Goal: Task Accomplishment & Management: Manage account settings

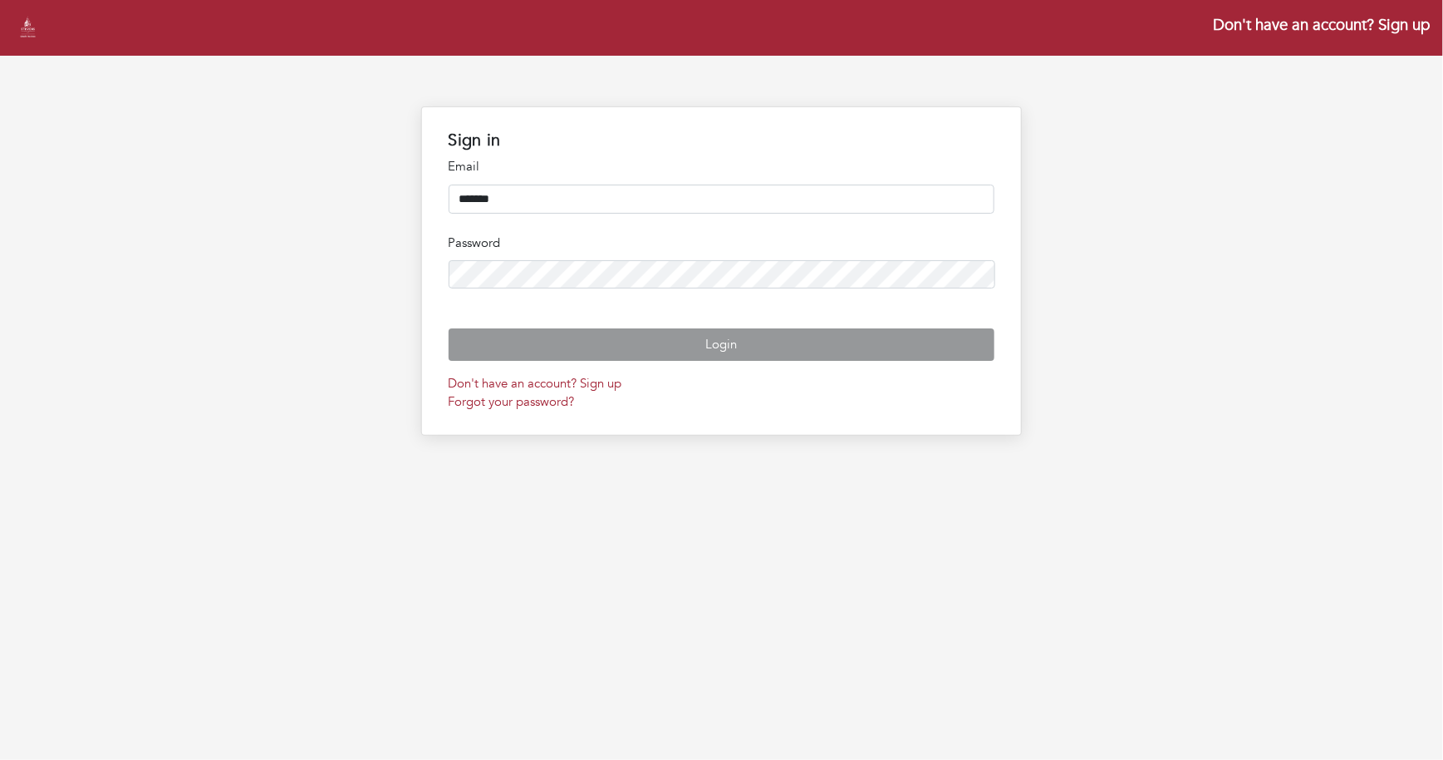
type input "**********"
click at [449, 328] on button "Login" at bounding box center [722, 344] width 547 height 32
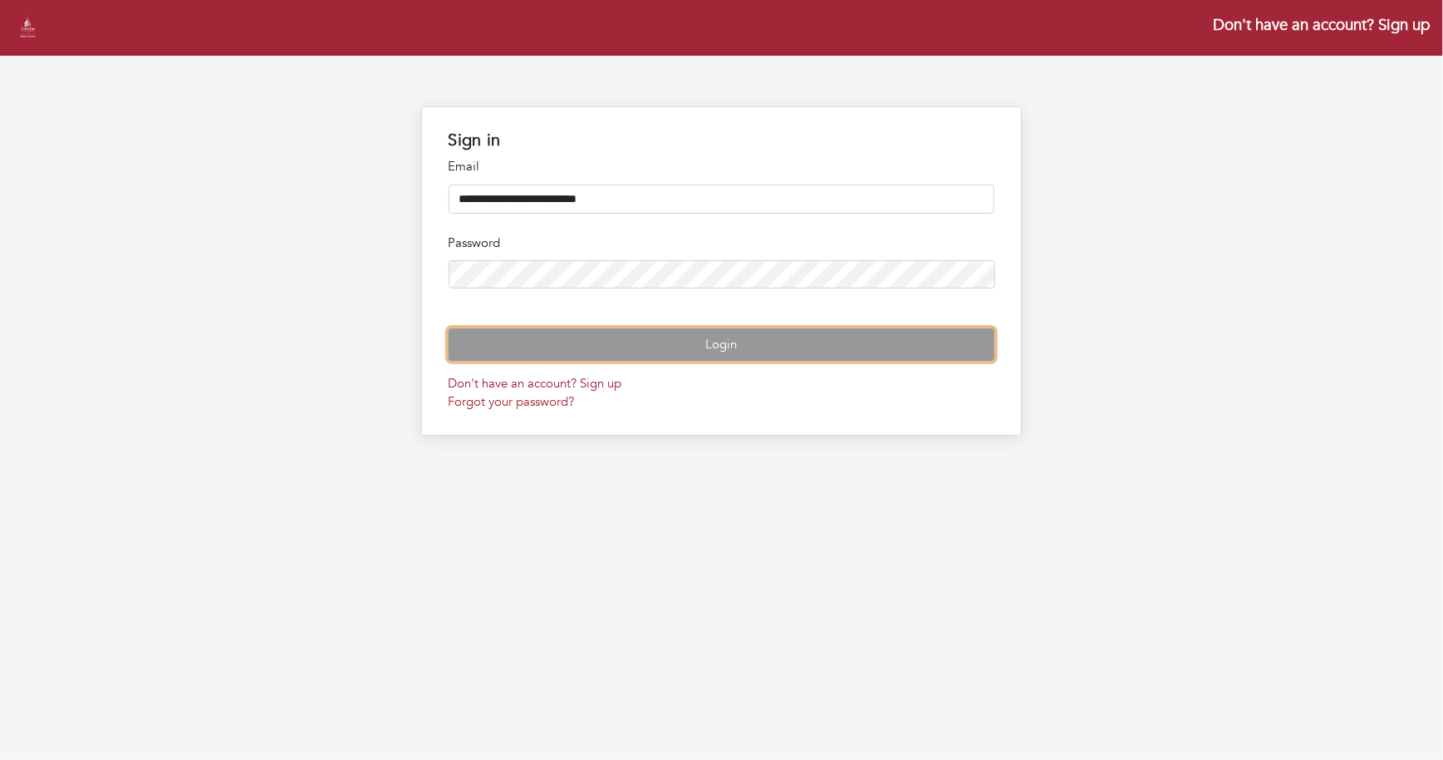
click at [609, 361] on button "Login" at bounding box center [722, 344] width 547 height 32
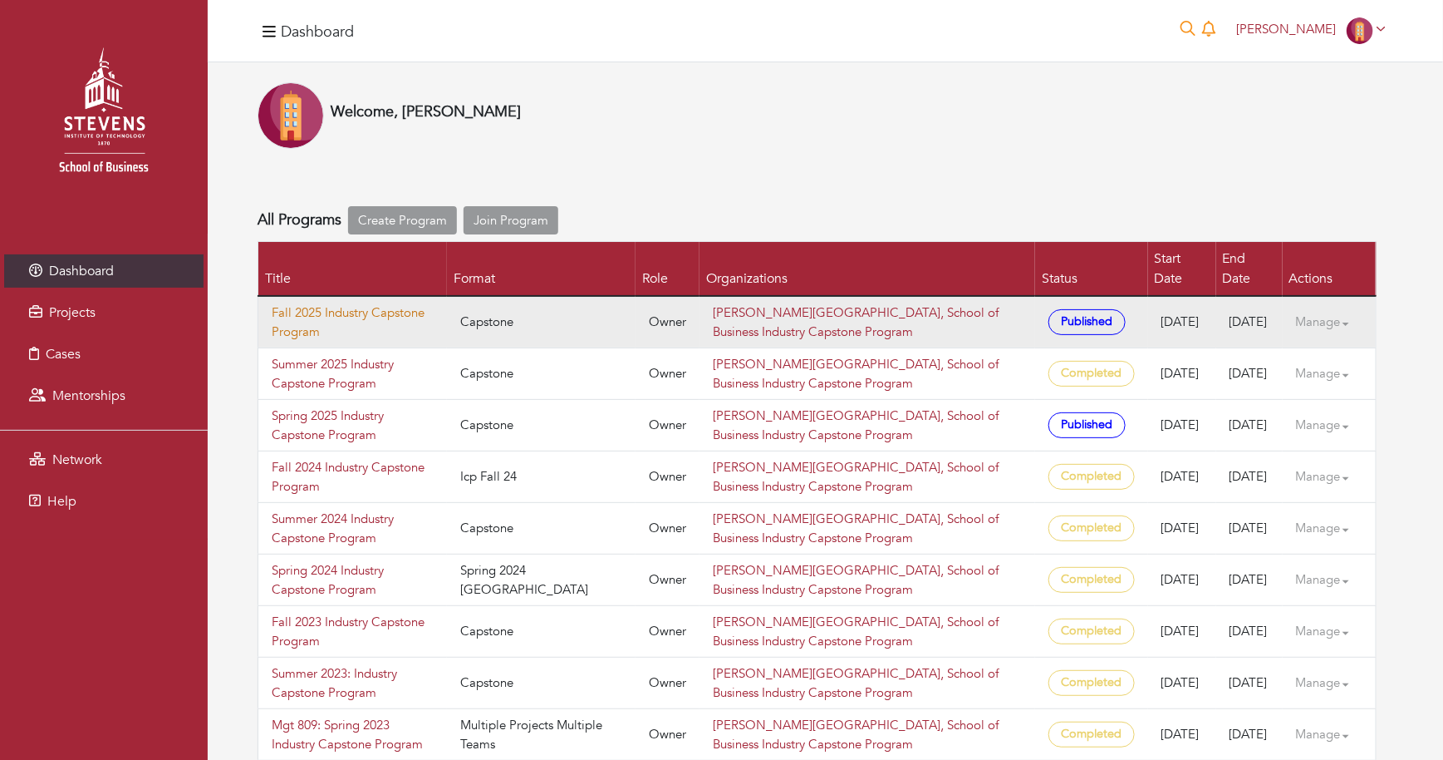
click at [315, 303] on link "Fall 2025 Industry Capstone Program" at bounding box center [353, 321] width 162 height 37
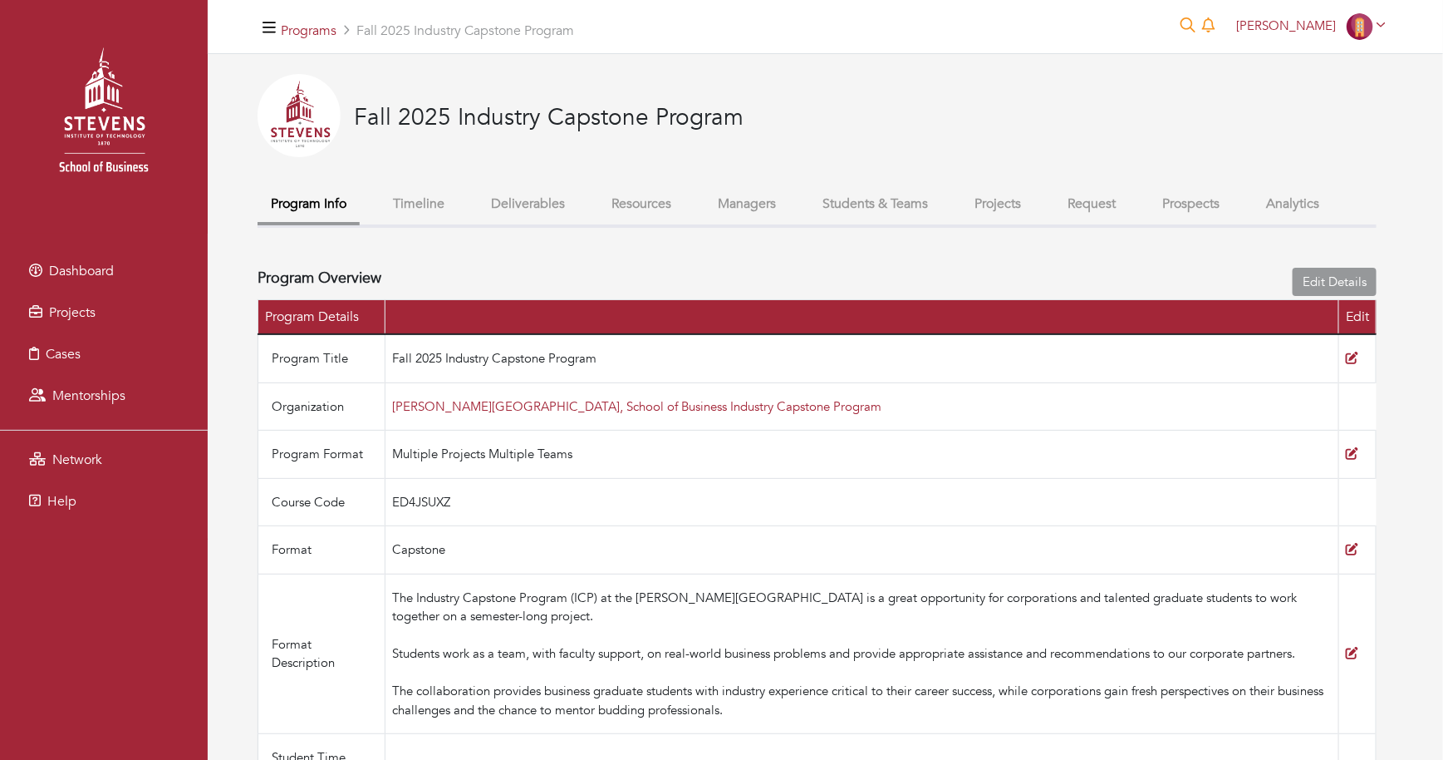
click at [937, 209] on button "Students & Teams" at bounding box center [875, 204] width 132 height 36
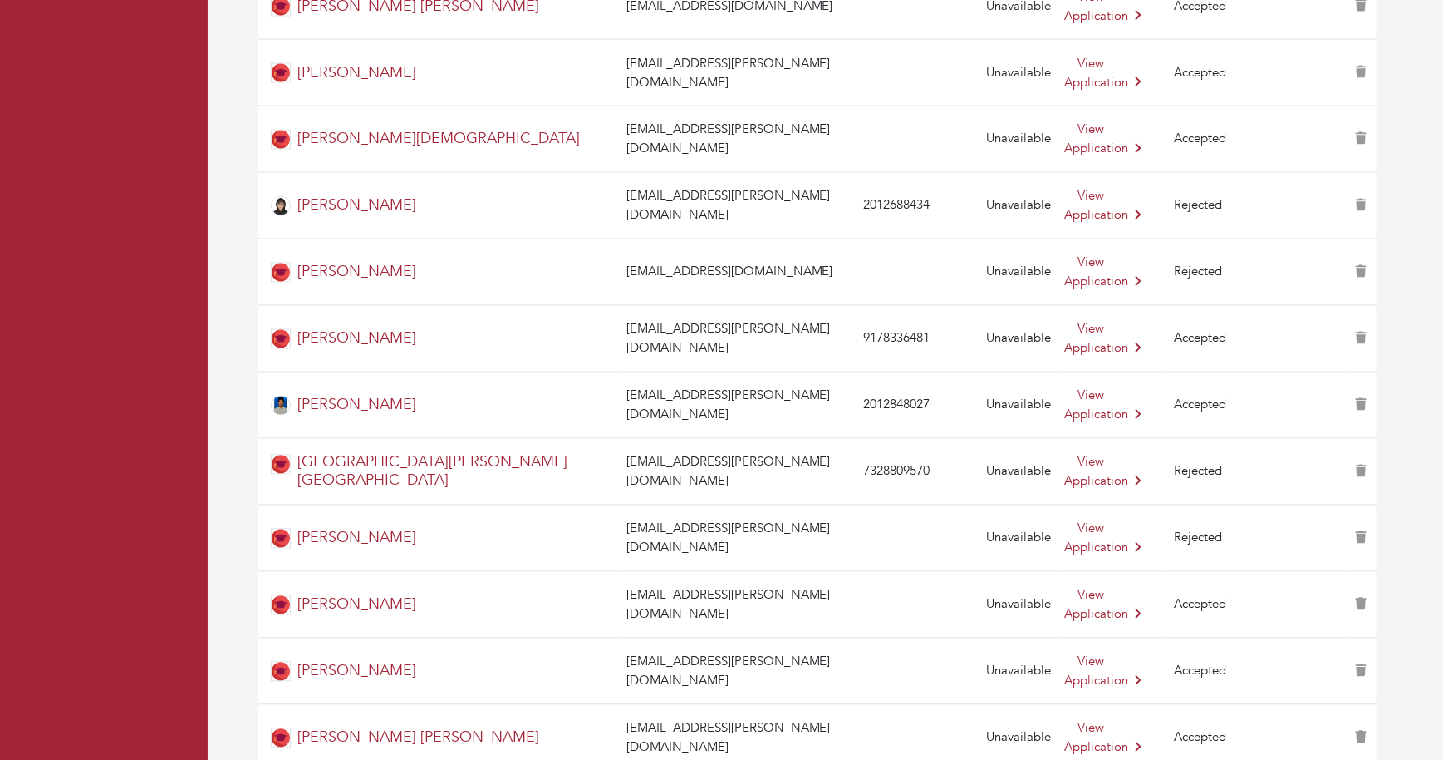
scroll to position [4408, 0]
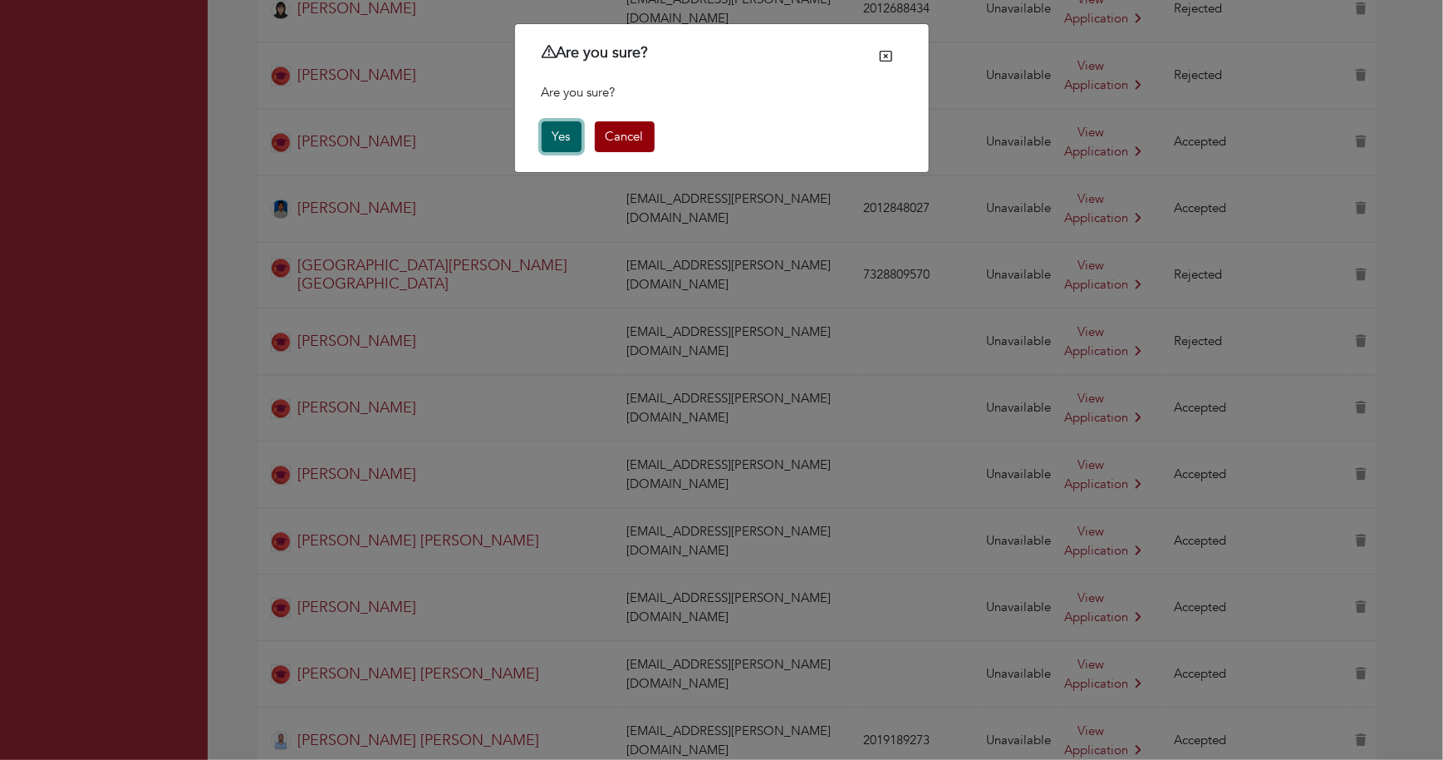
click at [565, 139] on button "Yes" at bounding box center [562, 136] width 40 height 31
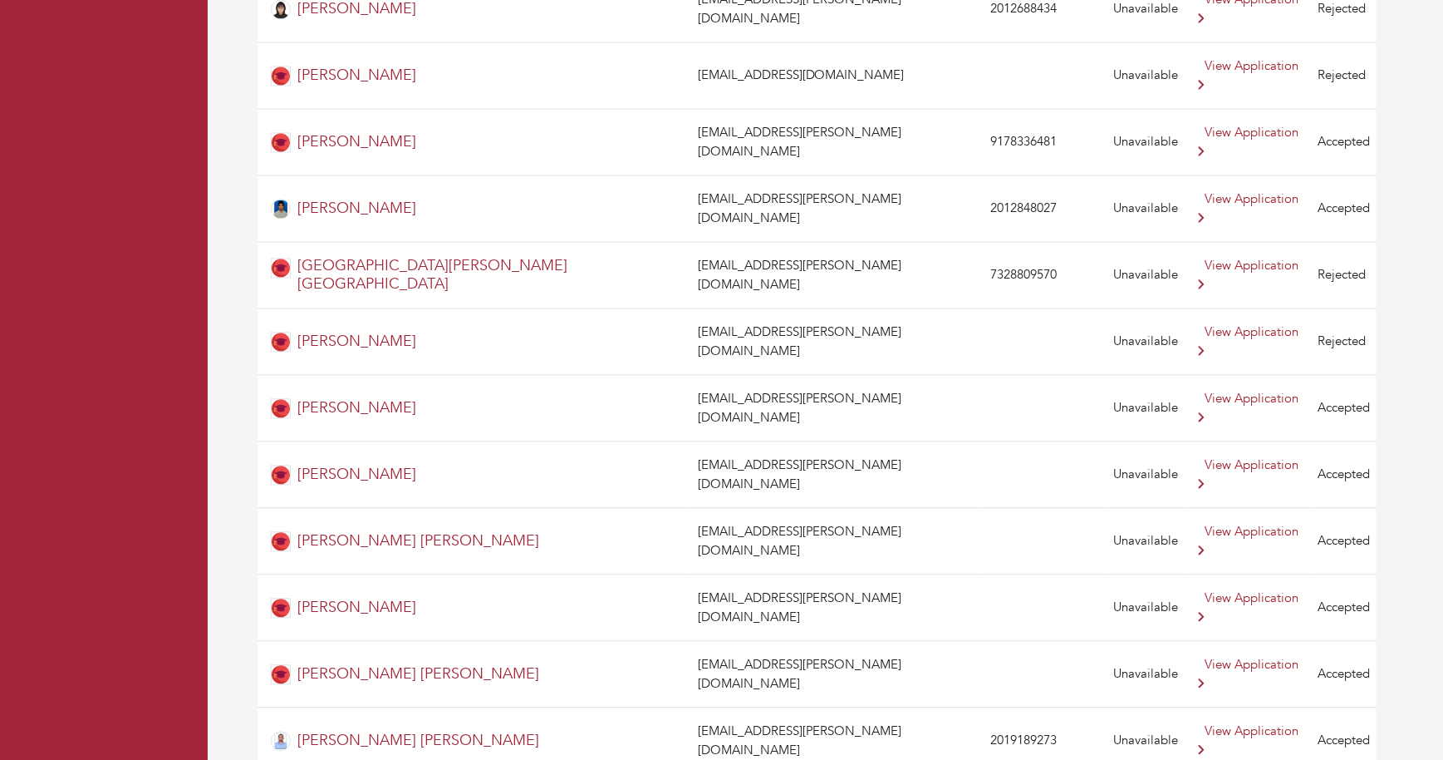
scroll to position [4396, 0]
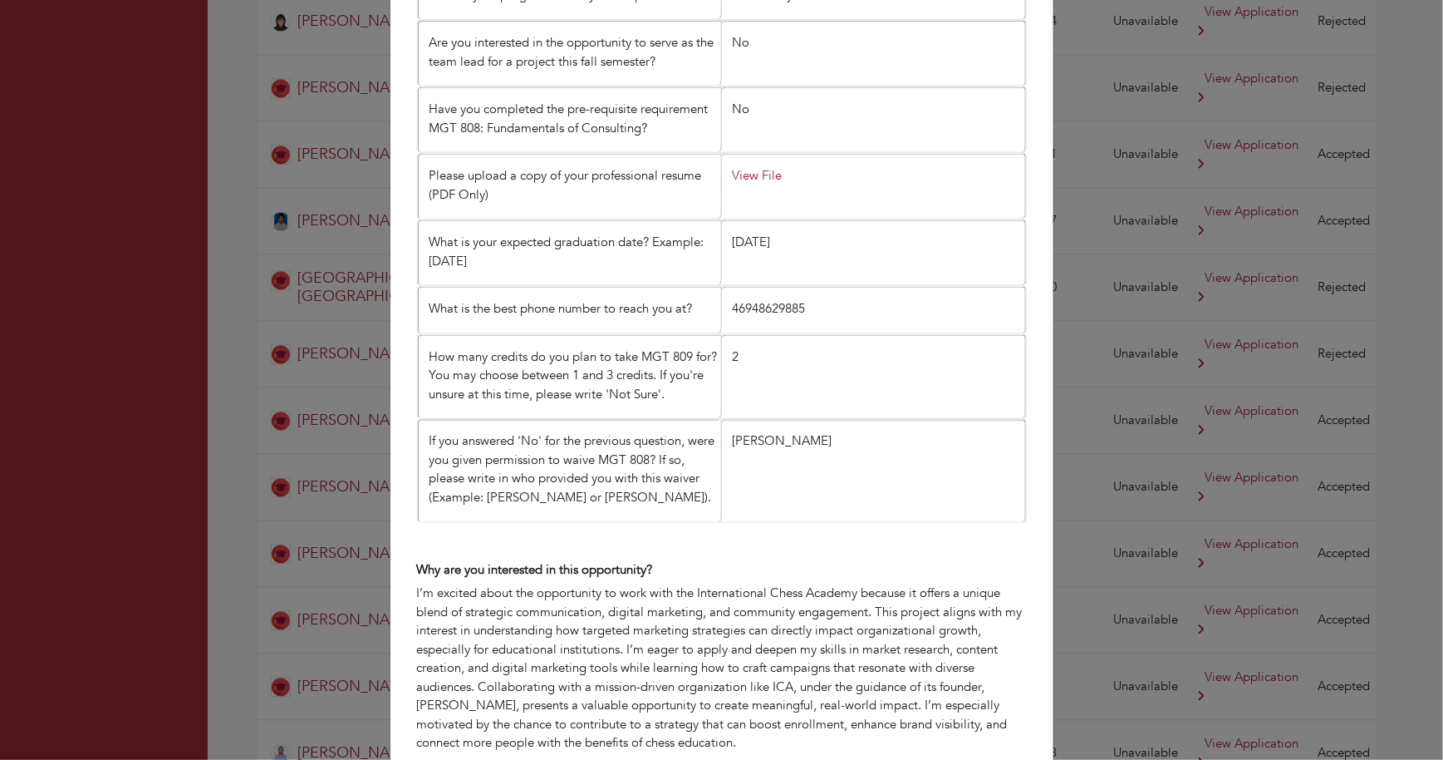
scroll to position [1007, 0]
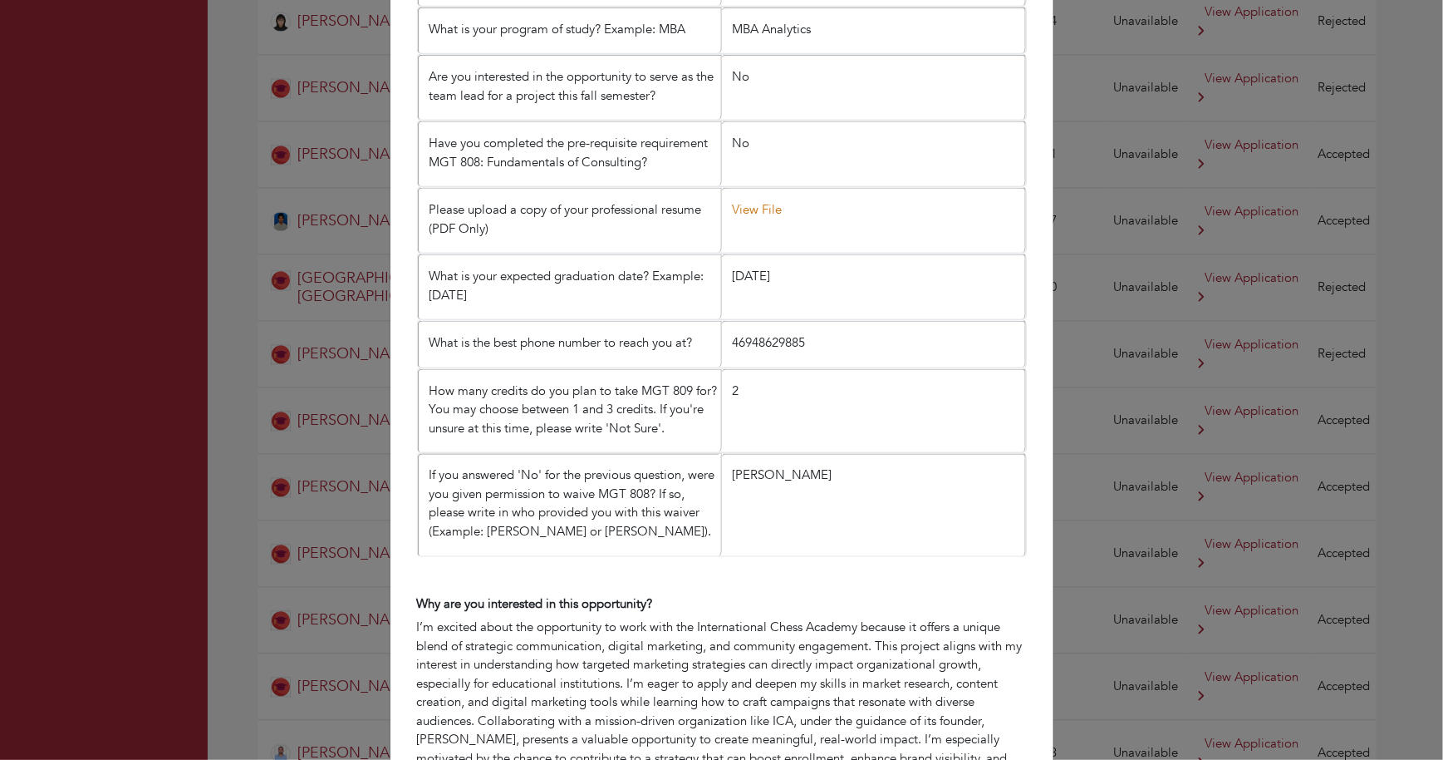
click at [760, 201] on link "View File" at bounding box center [758, 209] width 50 height 17
click at [1095, 68] on div "Fall 2025 Industry Capstone Program Name: Yuktika dyasani Email: dyuktika@steve…" at bounding box center [721, 380] width 1443 height 760
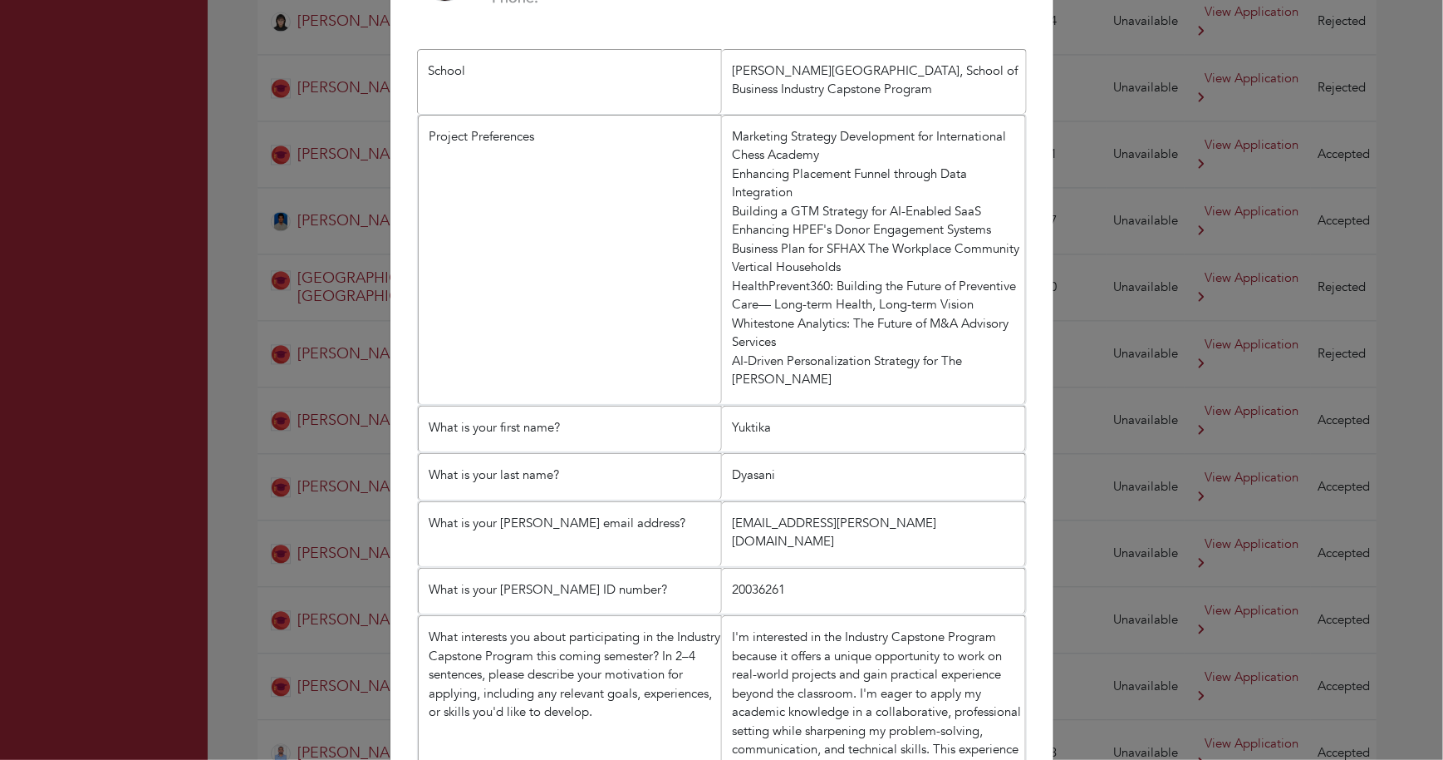
scroll to position [0, 0]
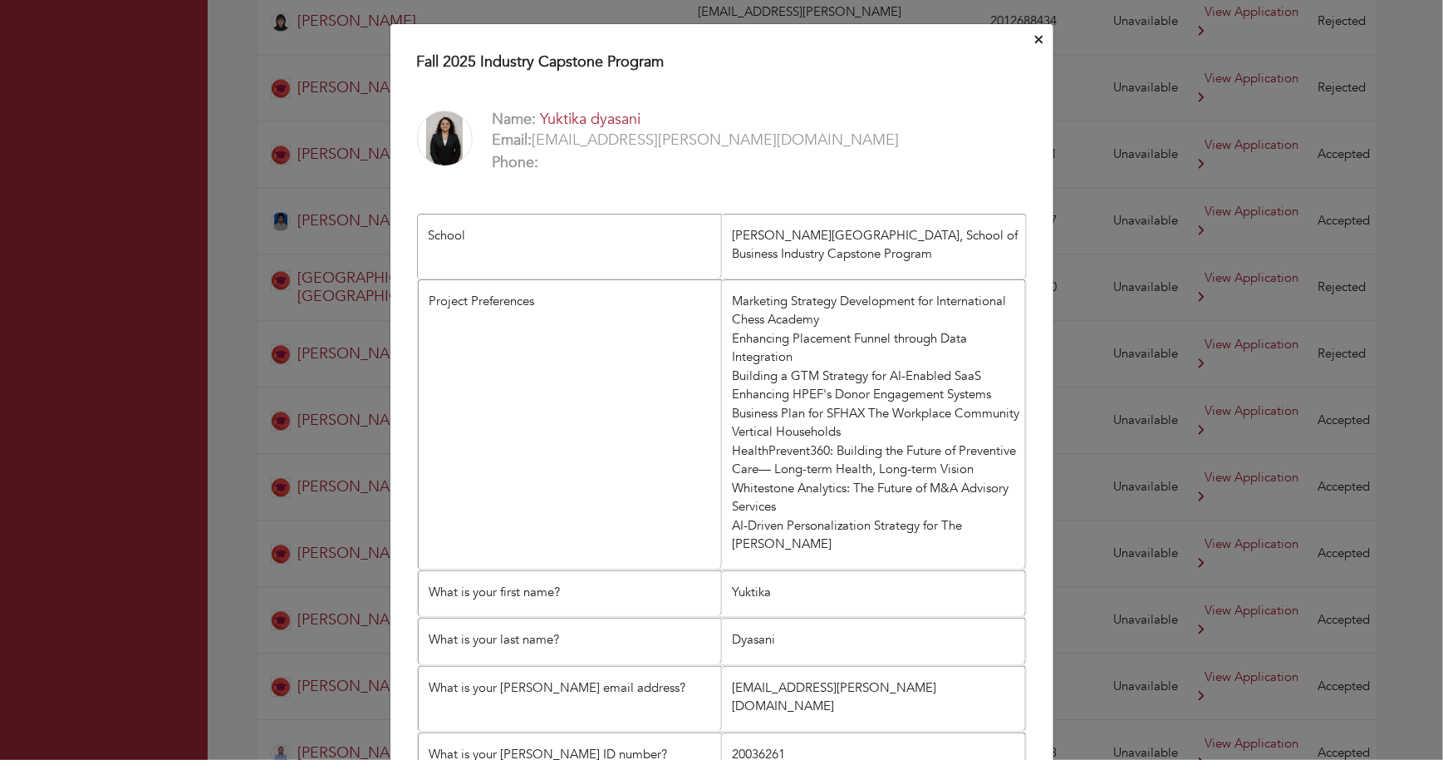
click at [1033, 41] on button "Close" at bounding box center [1039, 40] width 14 height 26
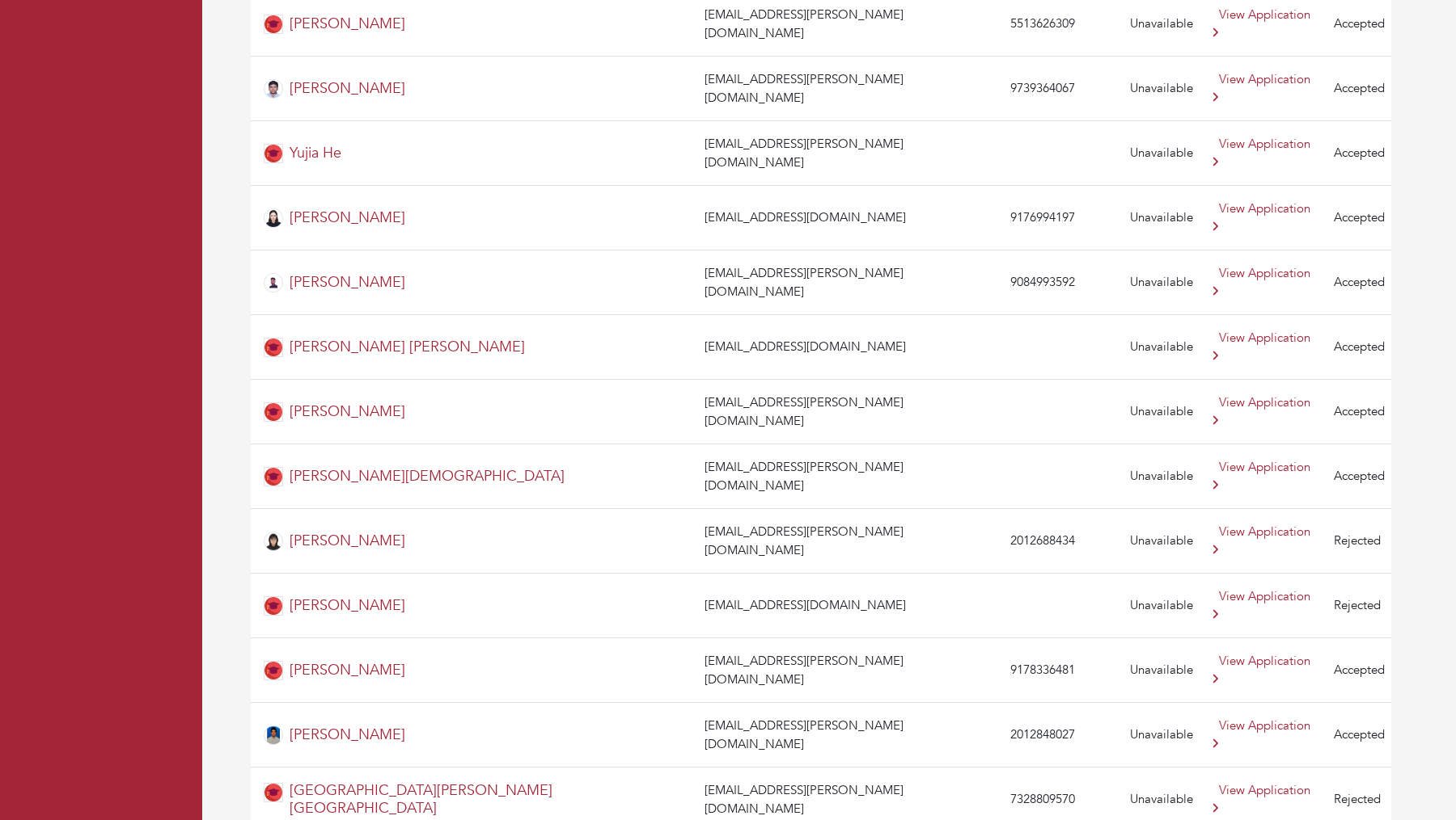
scroll to position [4193, 0]
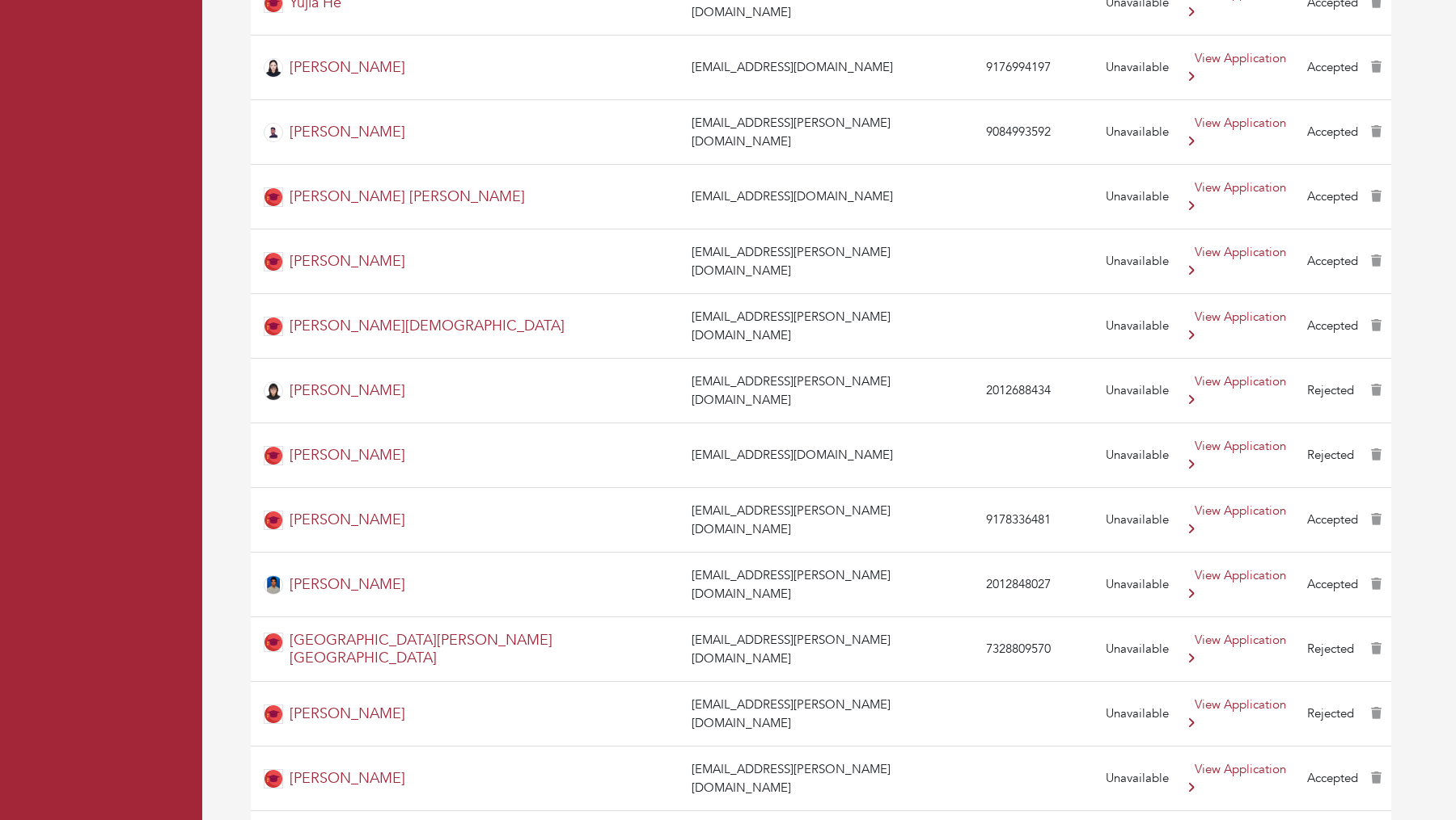
scroll to position [4253, 0]
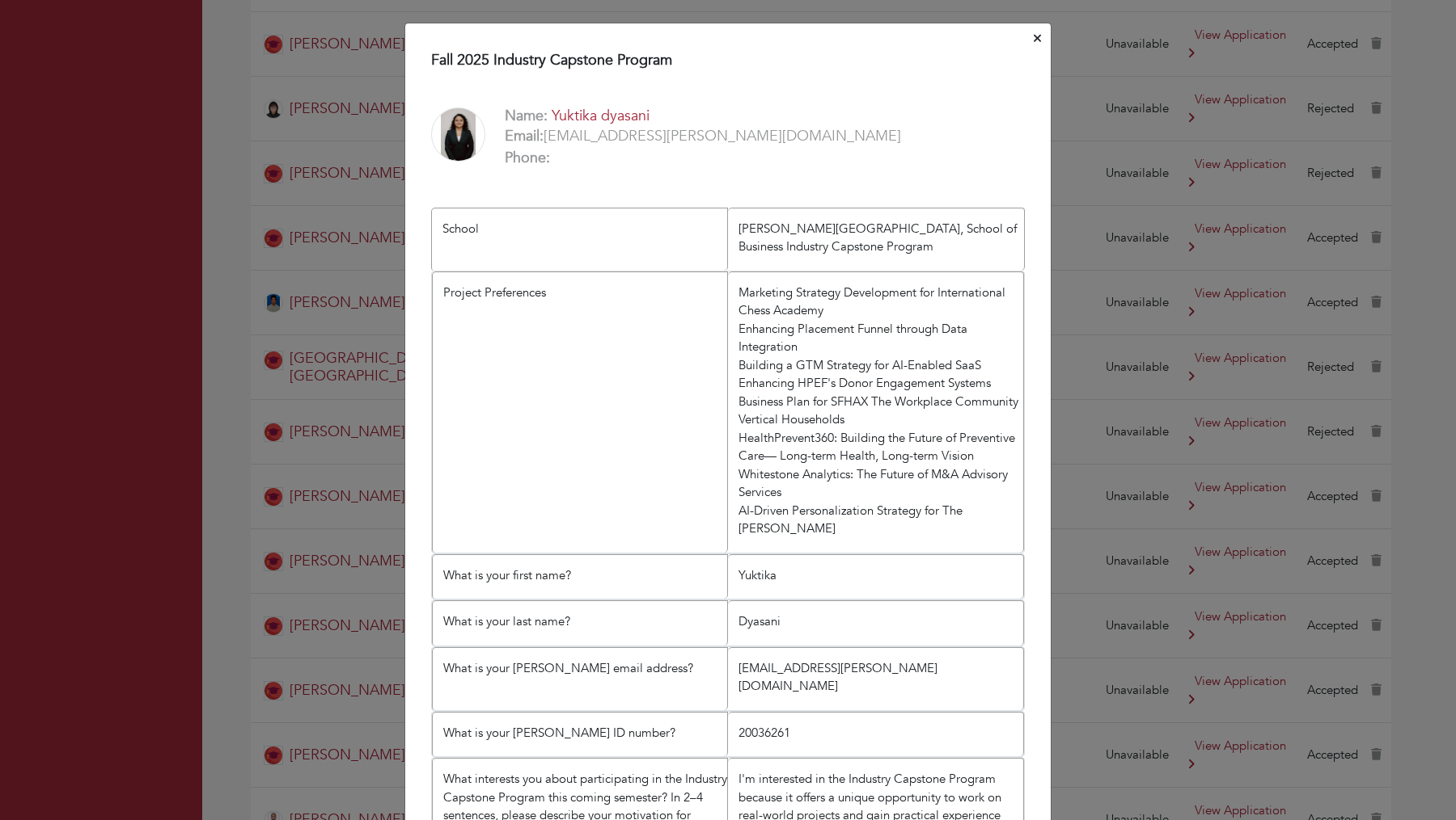
scroll to position [21, 0]
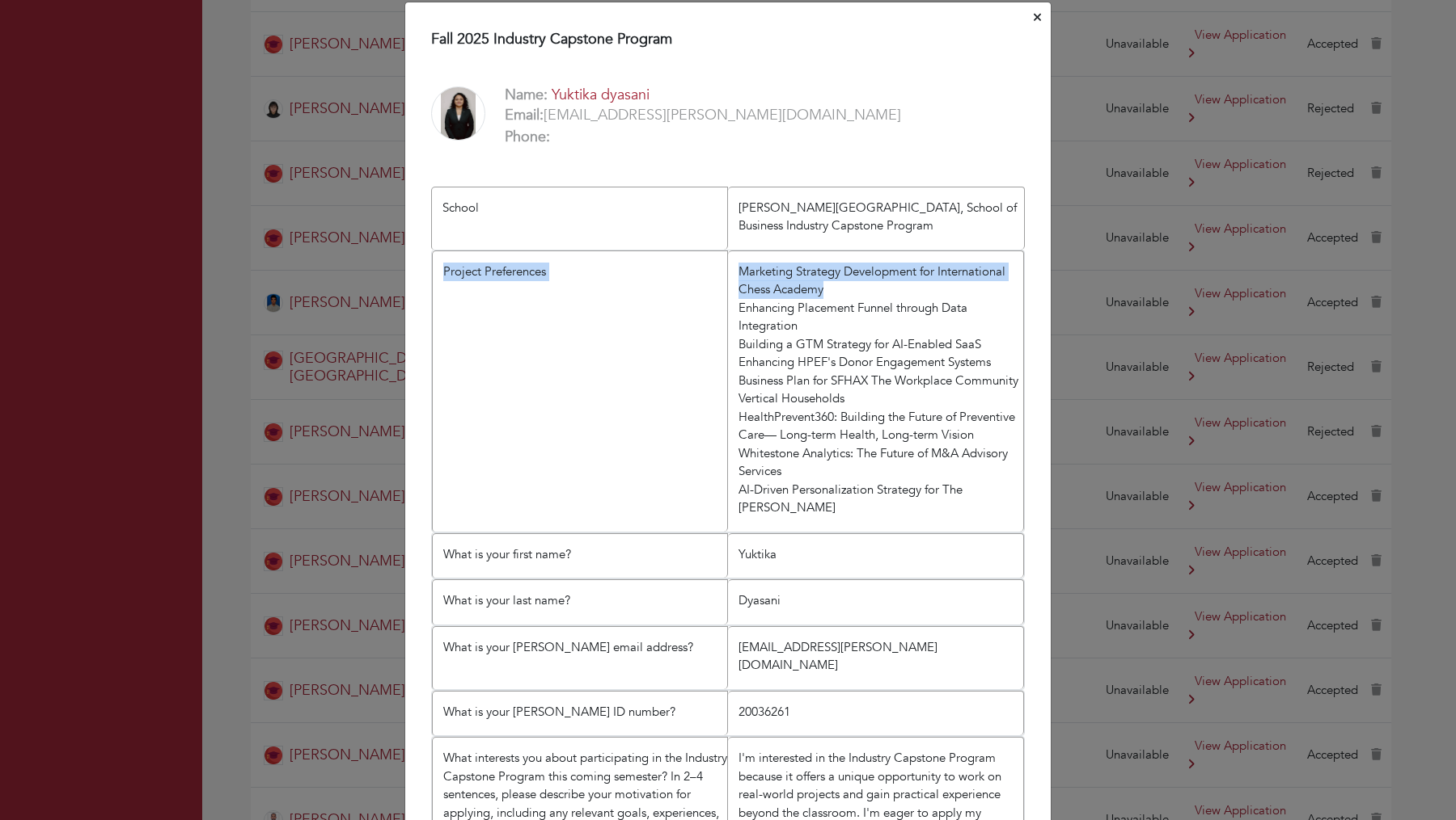
drag, startPoint x: 850, startPoint y: 285, endPoint x: 723, endPoint y: 255, distance: 130.5
click at [723, 255] on ul "Project Preferences Marketing Strategy Development for International Chess Acad…" at bounding box center [728, 391] width 594 height 283
click at [809, 286] on li "Marketing Strategy Development for International Chess Academy Enhancing Placem…" at bounding box center [876, 391] width 296 height 281
drag, startPoint x: 978, startPoint y: 344, endPoint x: 744, endPoint y: 238, distance: 256.9
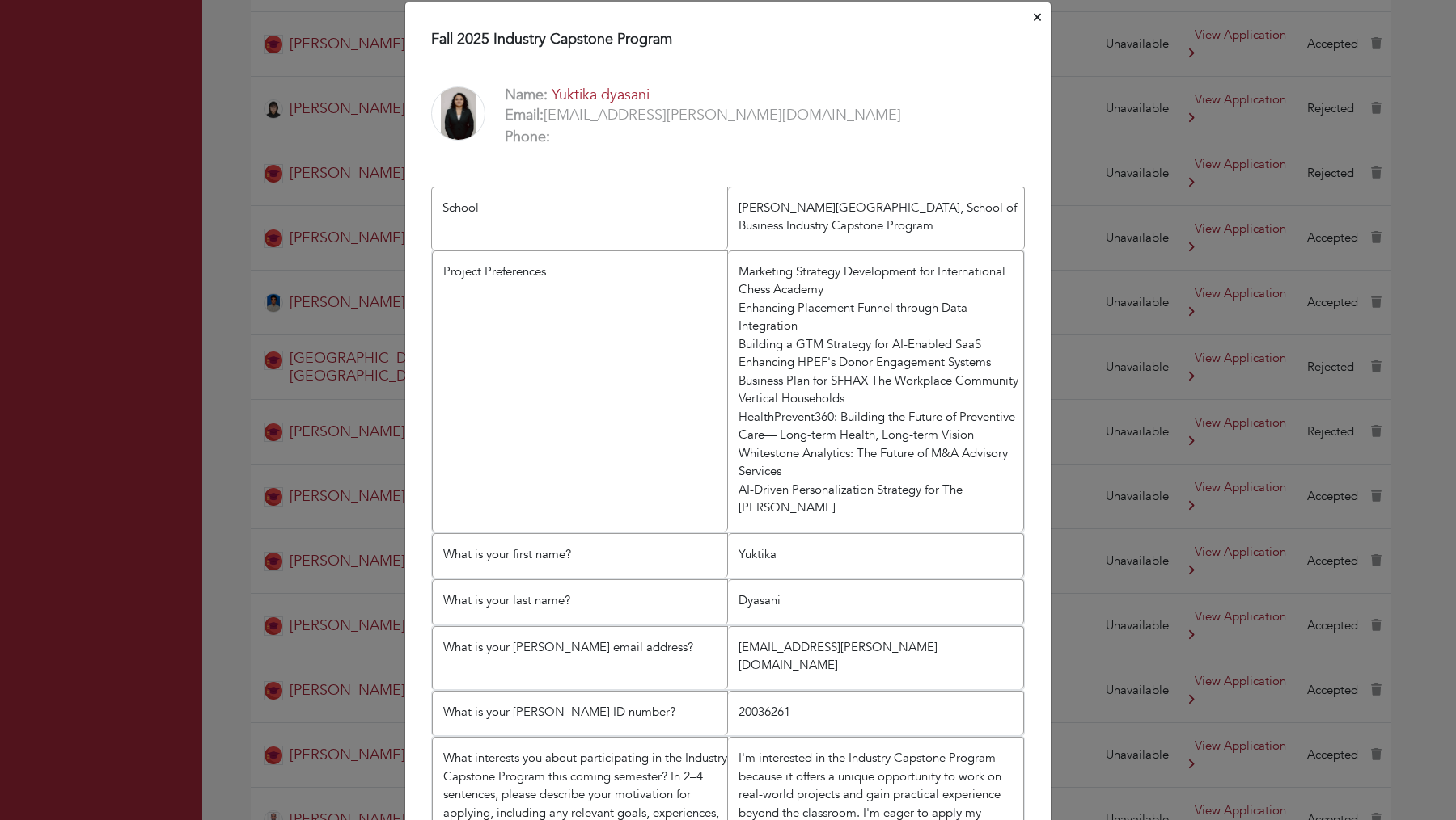
scroll to position [0, 0]
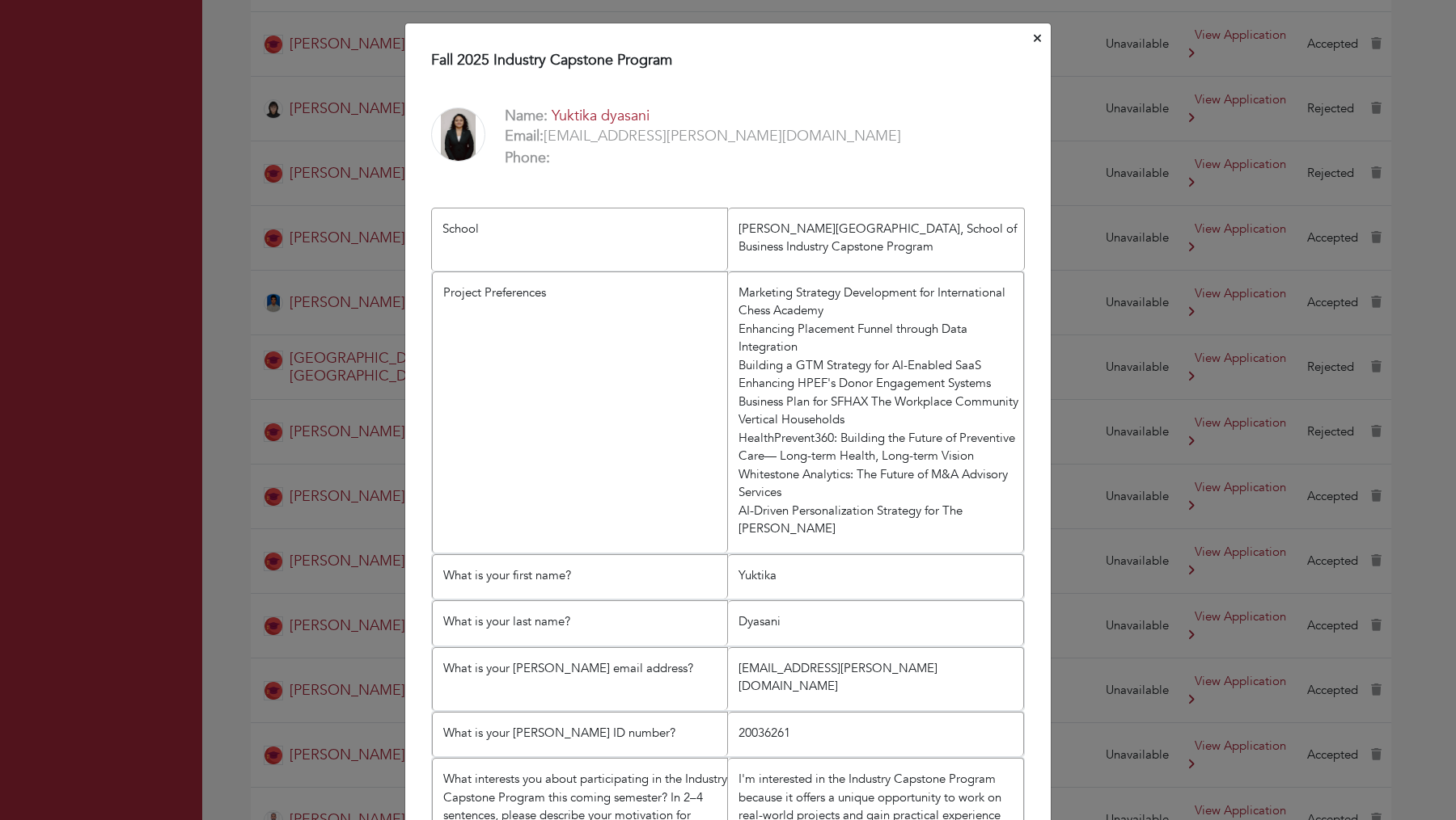
click at [1040, 38] on icon "Close" at bounding box center [1037, 38] width 7 height 12
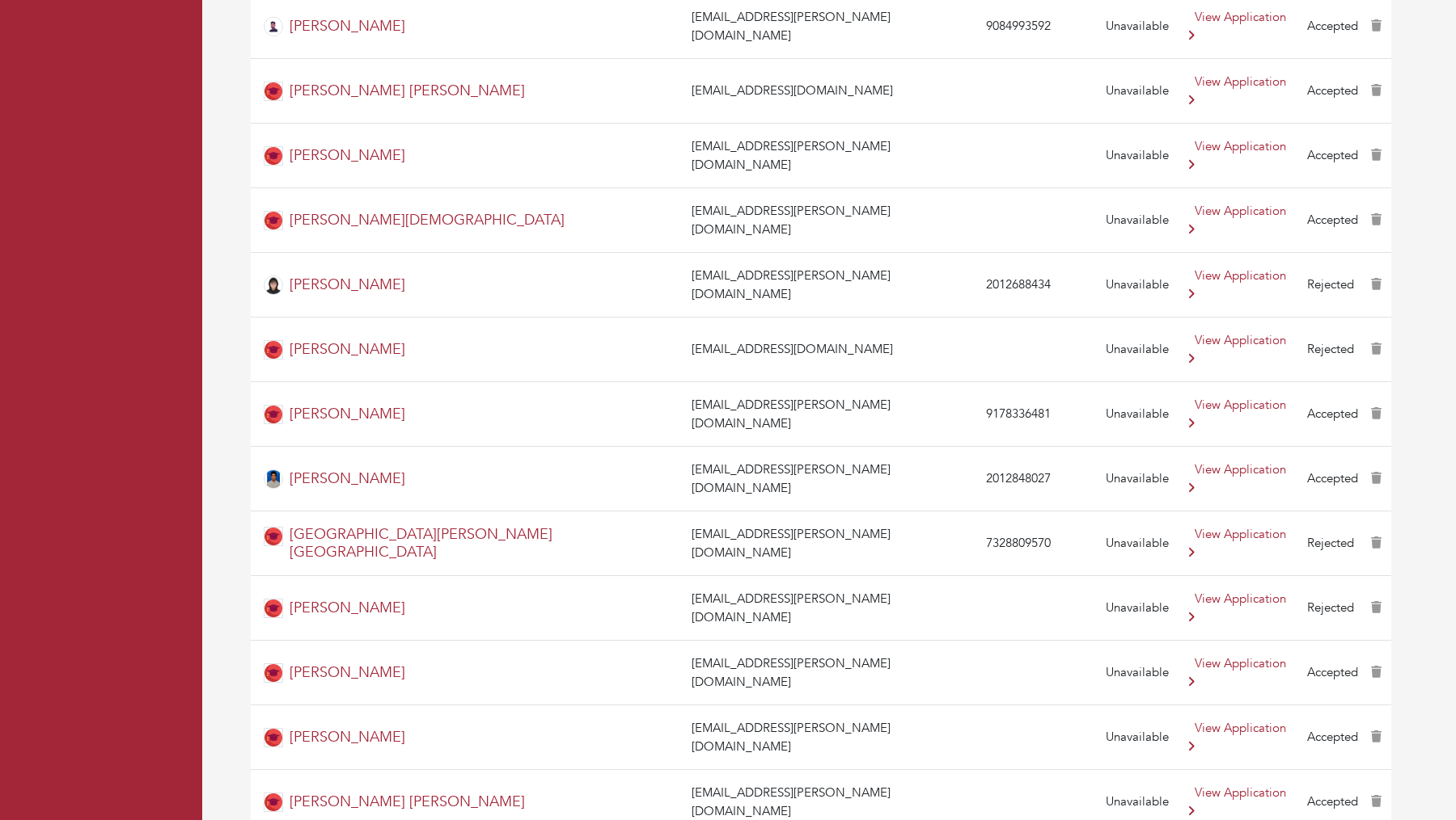
scroll to position [4253, 0]
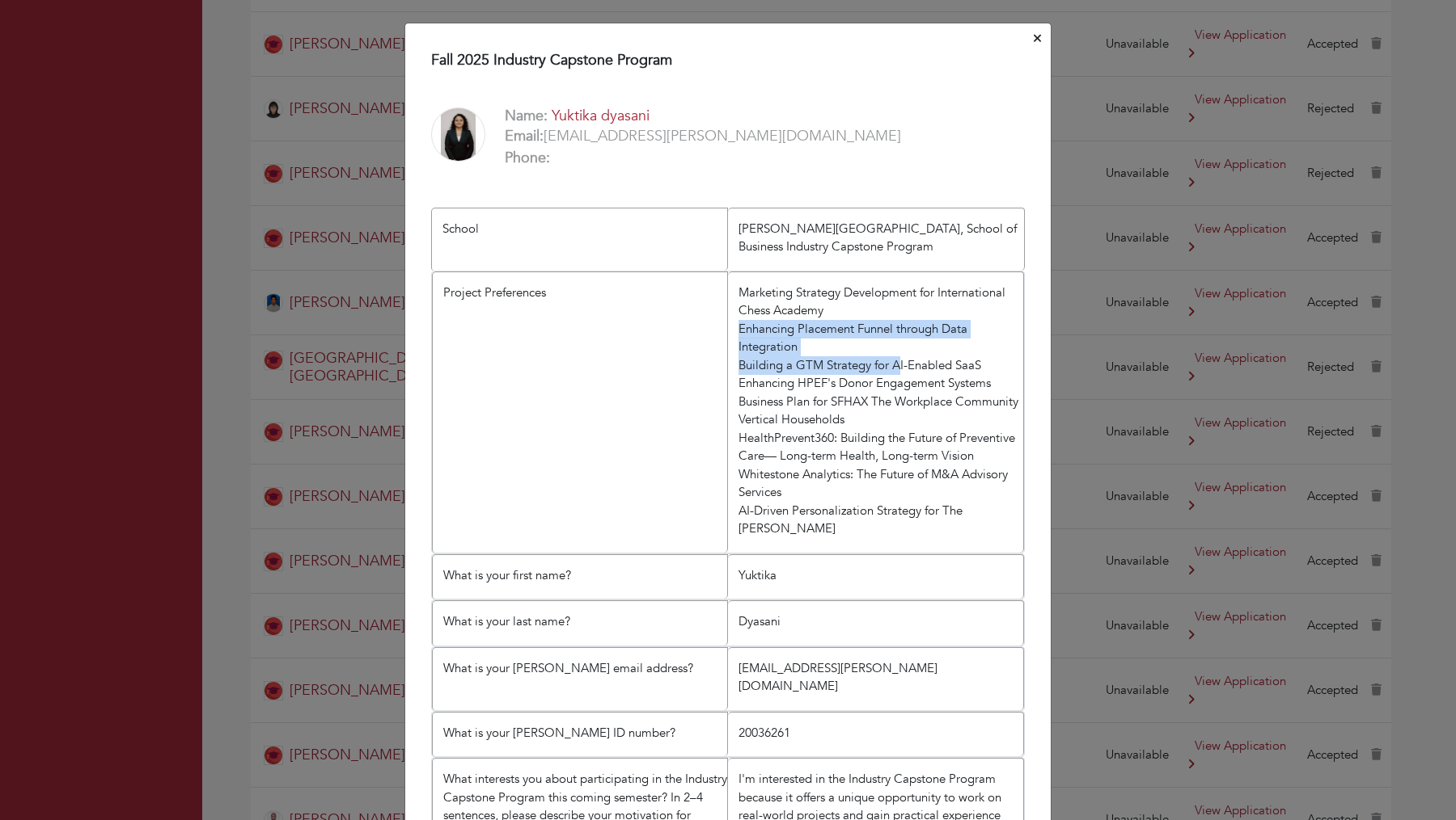
drag, startPoint x: 738, startPoint y: 319, endPoint x: 899, endPoint y: 356, distance: 165.2
click at [899, 356] on li "Marketing Strategy Development for International Chess Academy Enhancing Placem…" at bounding box center [876, 411] width 296 height 281
click at [1034, 33] on icon "Close" at bounding box center [1037, 38] width 7 height 12
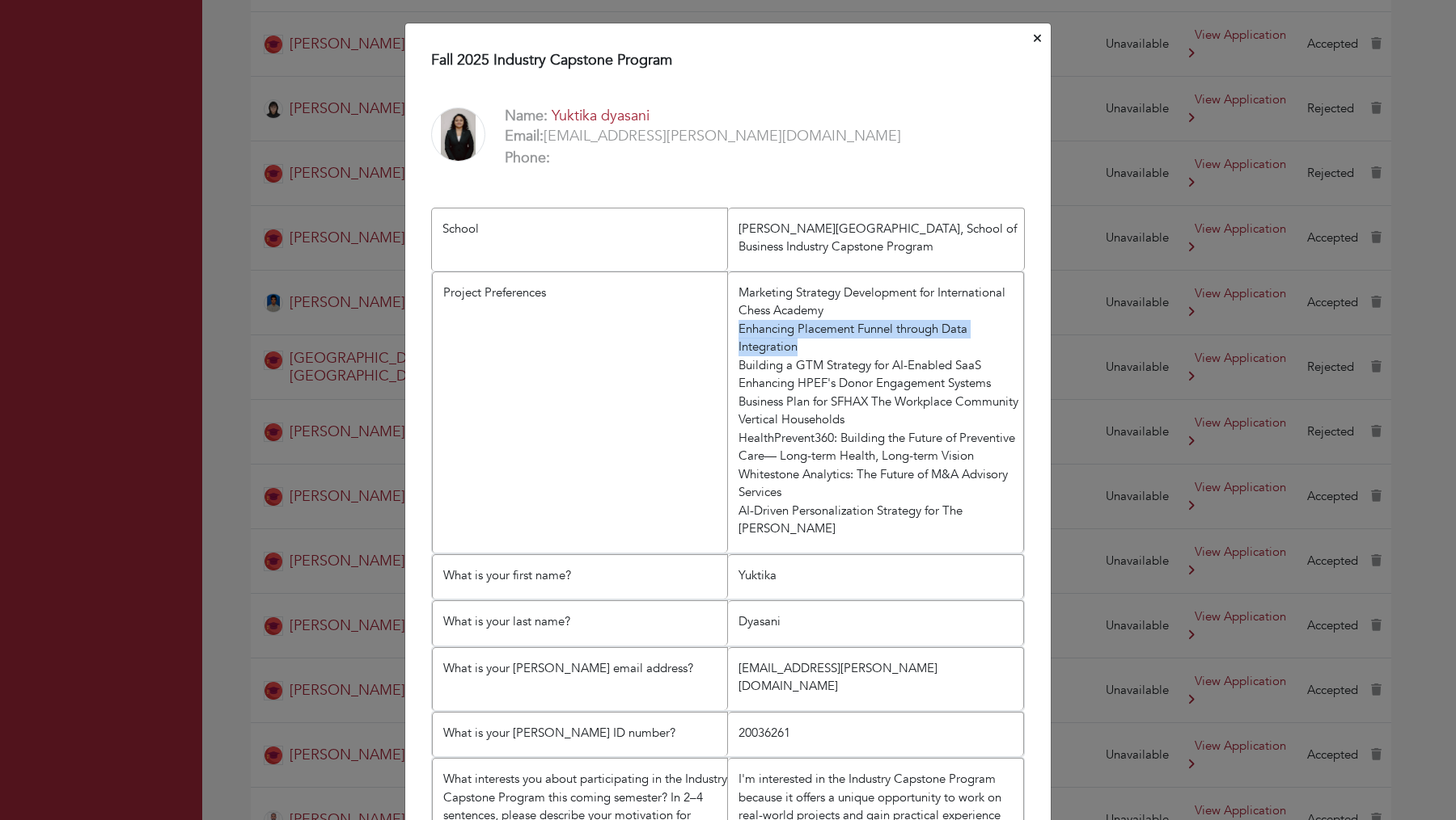
drag, startPoint x: 816, startPoint y: 348, endPoint x: 740, endPoint y: 333, distance: 77.5
click at [740, 333] on li "Marketing Strategy Development for International Chess Academy Enhancing Placem…" at bounding box center [876, 411] width 296 height 281
click at [1045, 15] on div "Fall 2025 Industry Capstone Program Name: Yuktika dyasani Email: dyuktika@steve…" at bounding box center [728, 410] width 1456 height 820
click at [1044, 18] on div "Fall 2025 Industry Capstone Program Name: Yuktika dyasani Email: dyuktika@steve…" at bounding box center [728, 410] width 1456 height 820
click at [1043, 32] on button "Close" at bounding box center [1037, 39] width 14 height 25
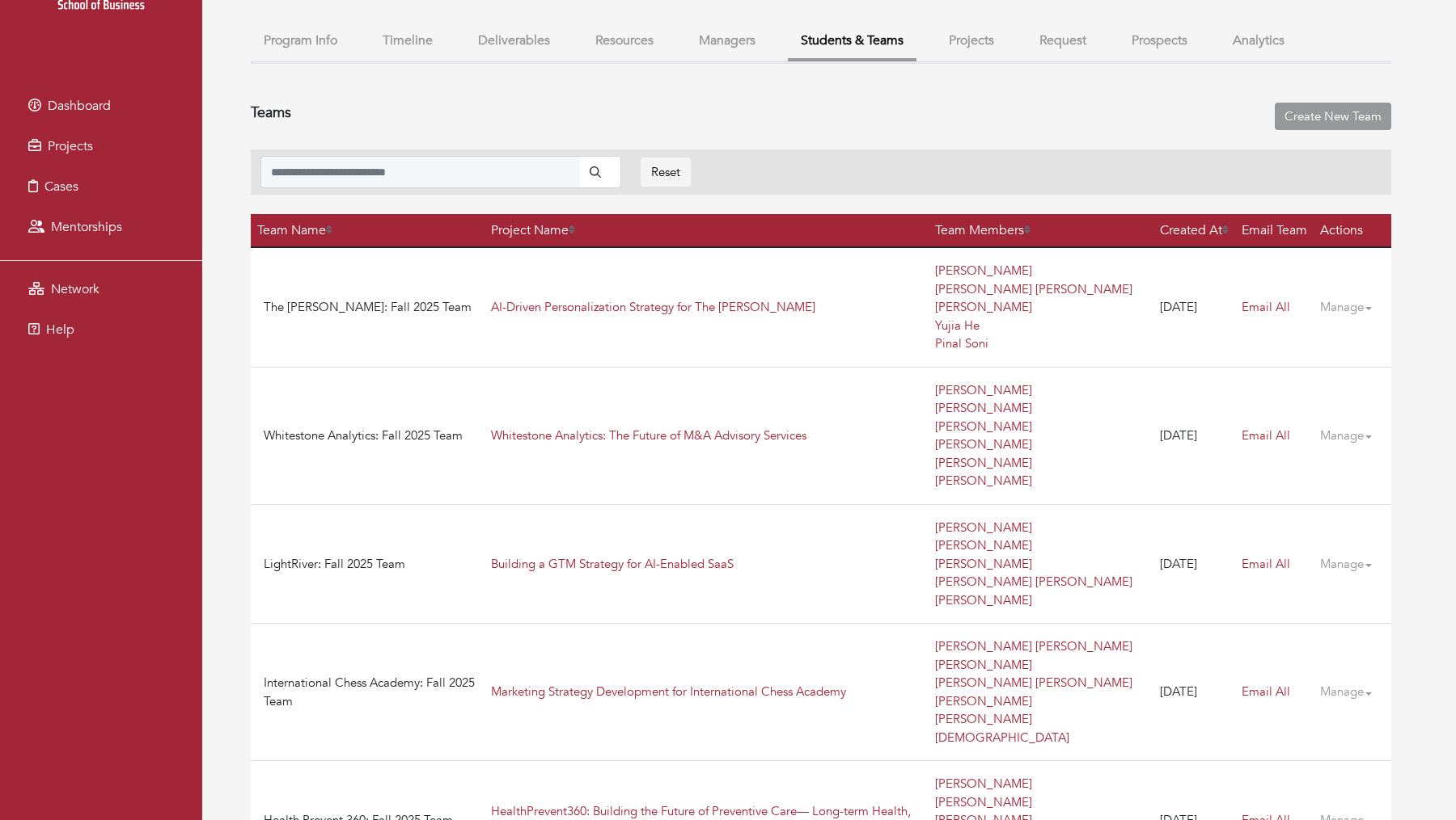
scroll to position [557, 0]
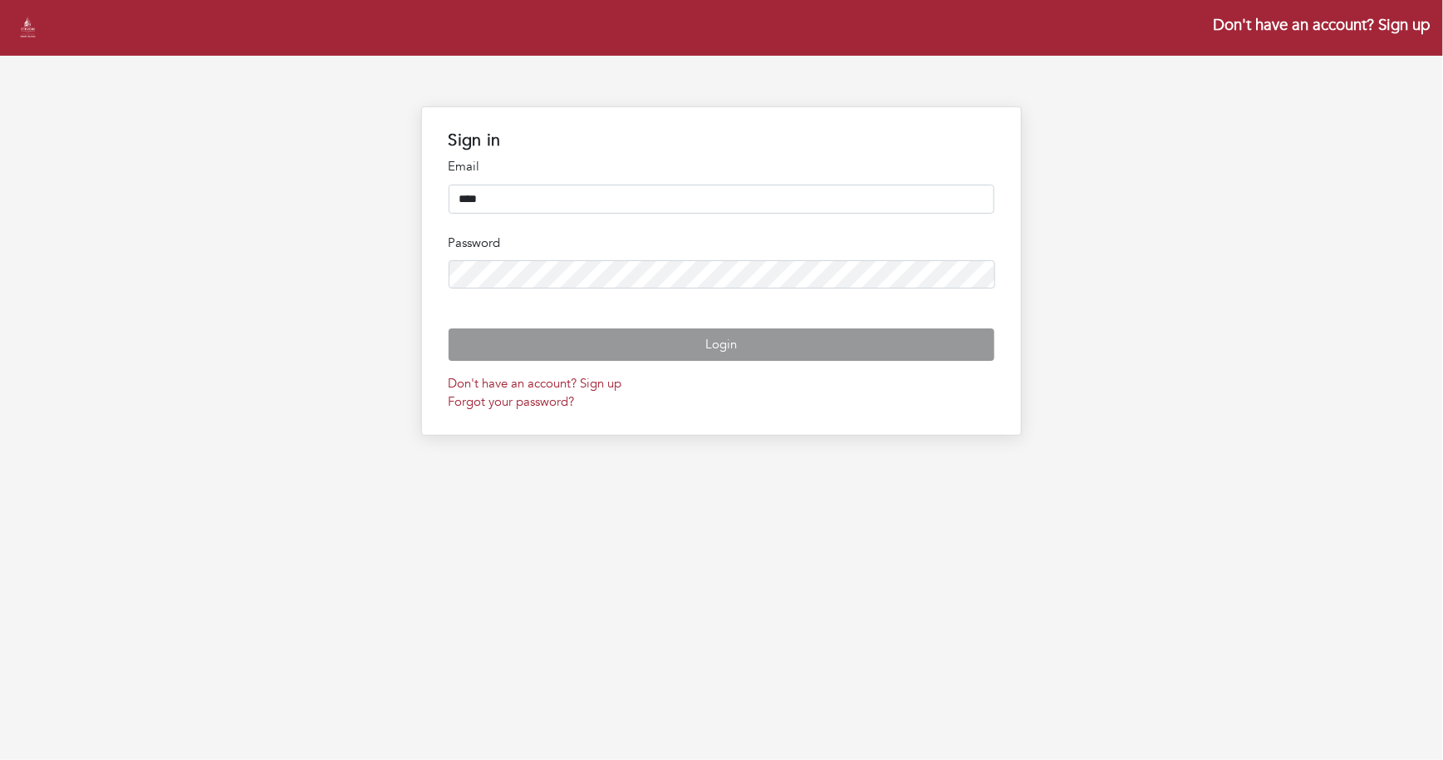
type input "**********"
click at [449, 328] on button "Login" at bounding box center [722, 344] width 547 height 32
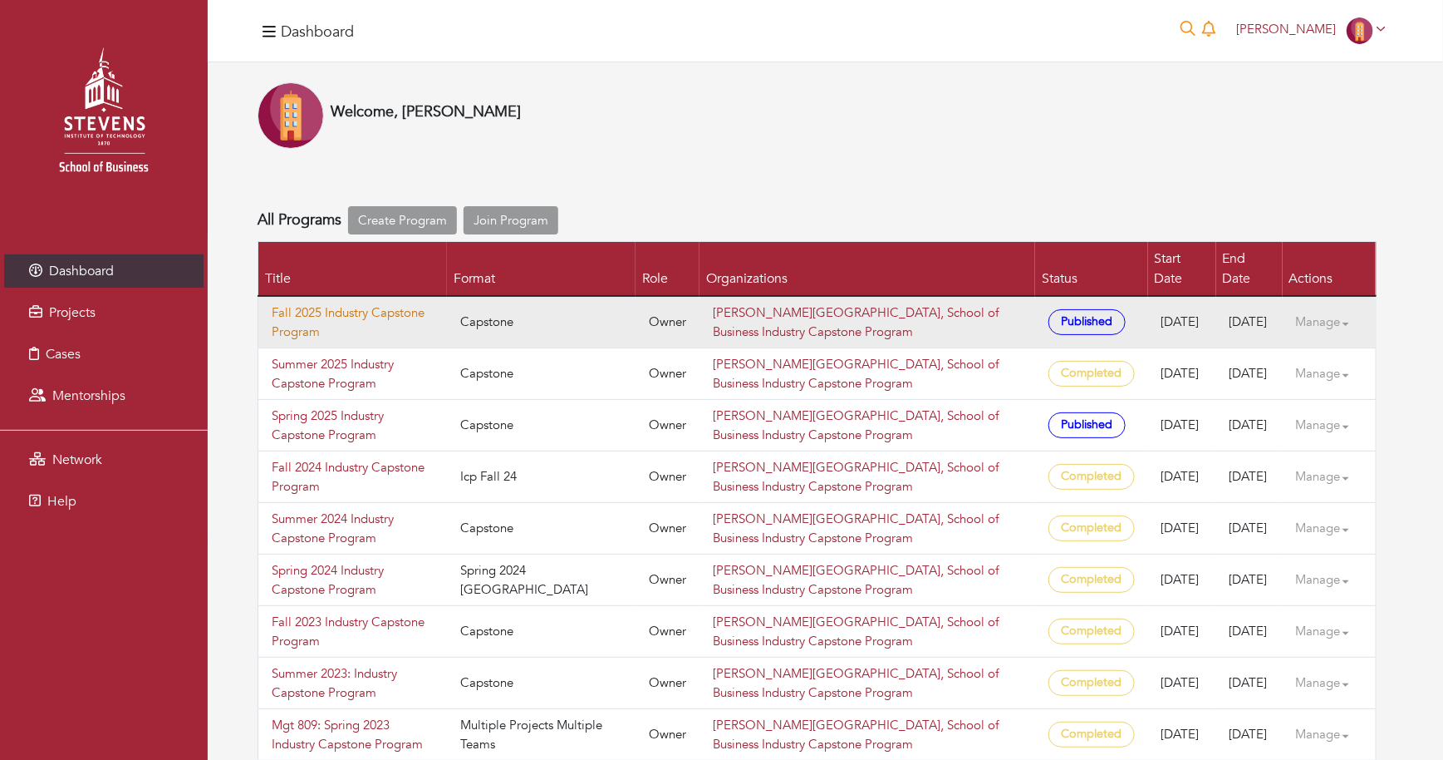
click at [323, 303] on link "Fall 2025 Industry Capstone Program" at bounding box center [353, 321] width 162 height 37
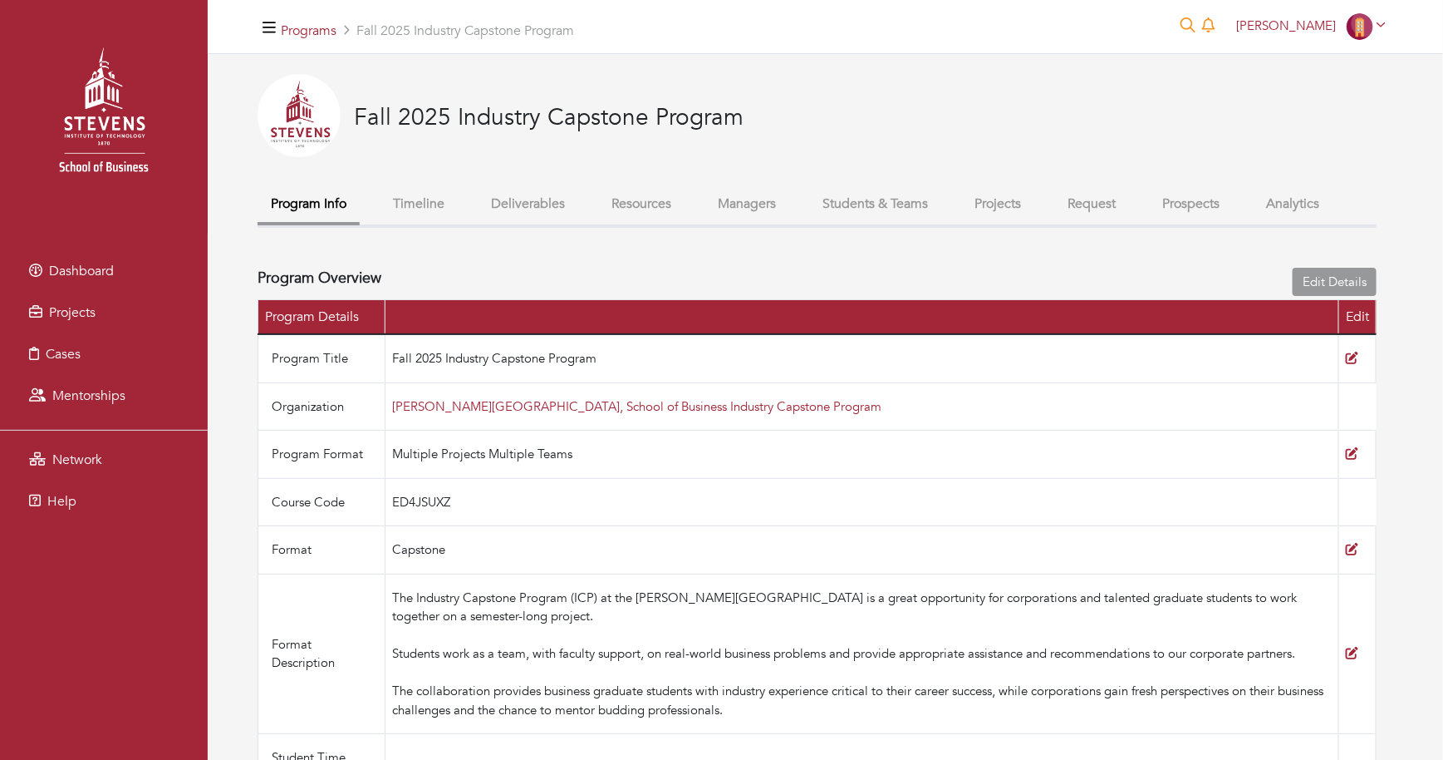
click at [887, 207] on button "Students & Teams" at bounding box center [875, 204] width 132 height 36
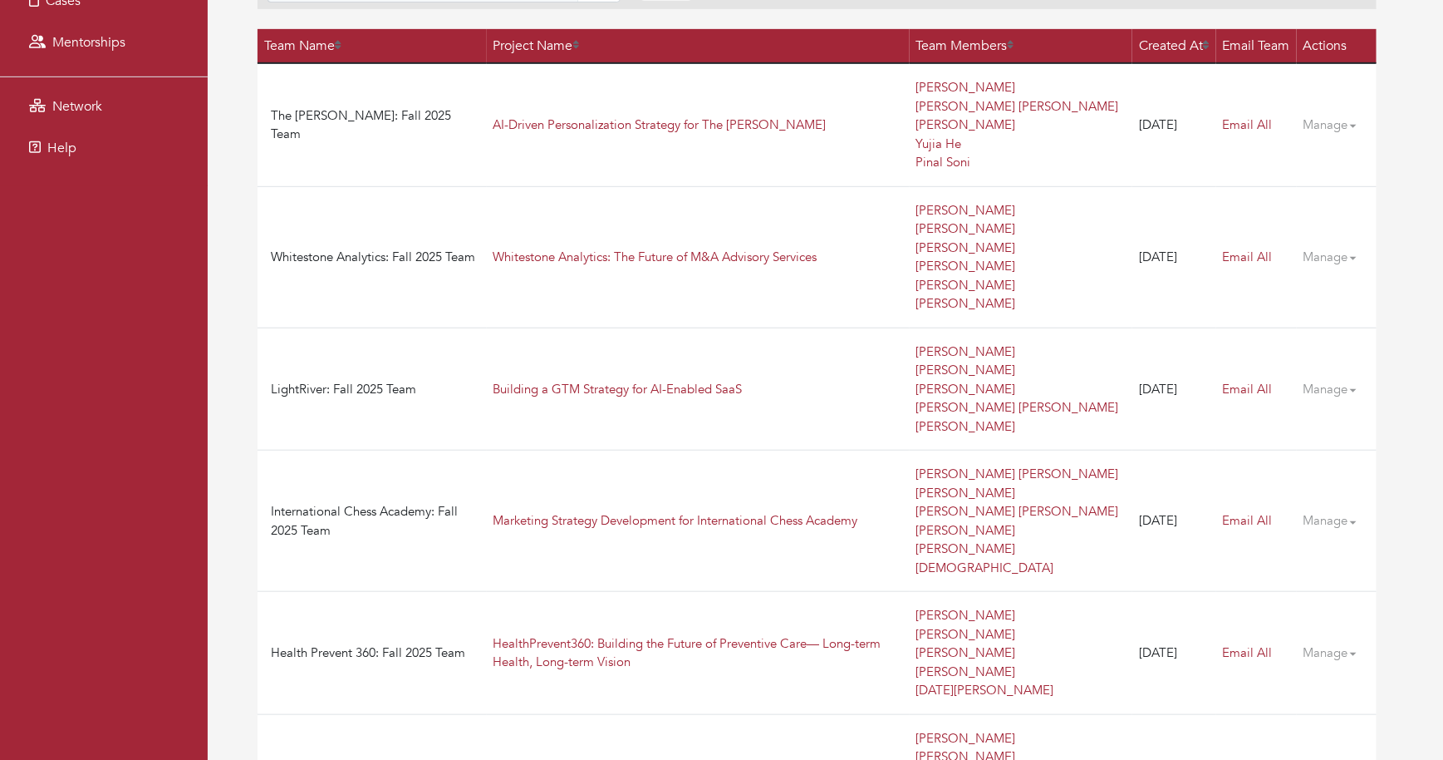
scroll to position [440, 0]
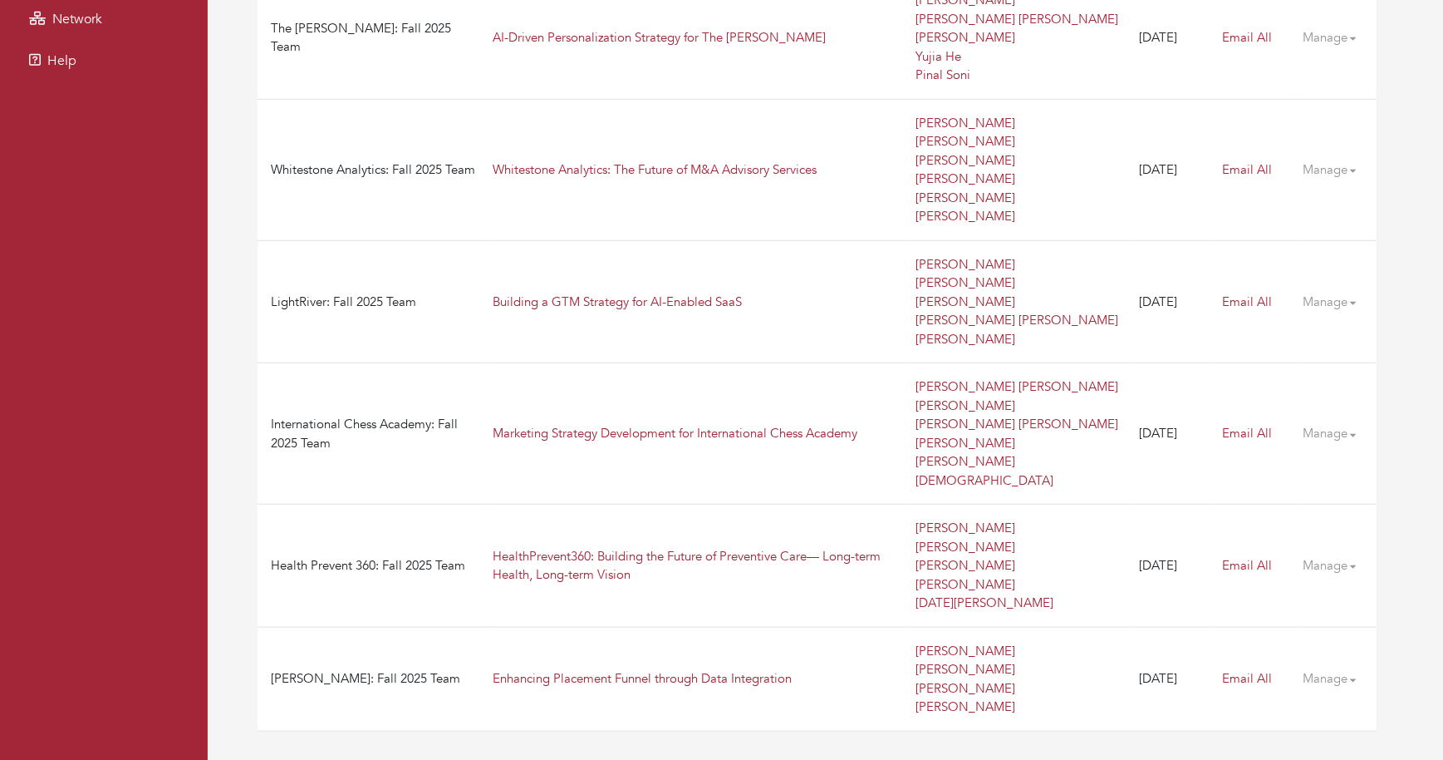
click at [1321, 424] on link "Manage" at bounding box center [1337, 433] width 66 height 32
click at [1334, 451] on ul "Manage Team [GEOGRAPHIC_DATA]" at bounding box center [1366, 475] width 133 height 54
click at [1326, 421] on link "Manage" at bounding box center [1337, 433] width 66 height 32
click at [1329, 465] on link "Manage Team" at bounding box center [1352, 464] width 91 height 17
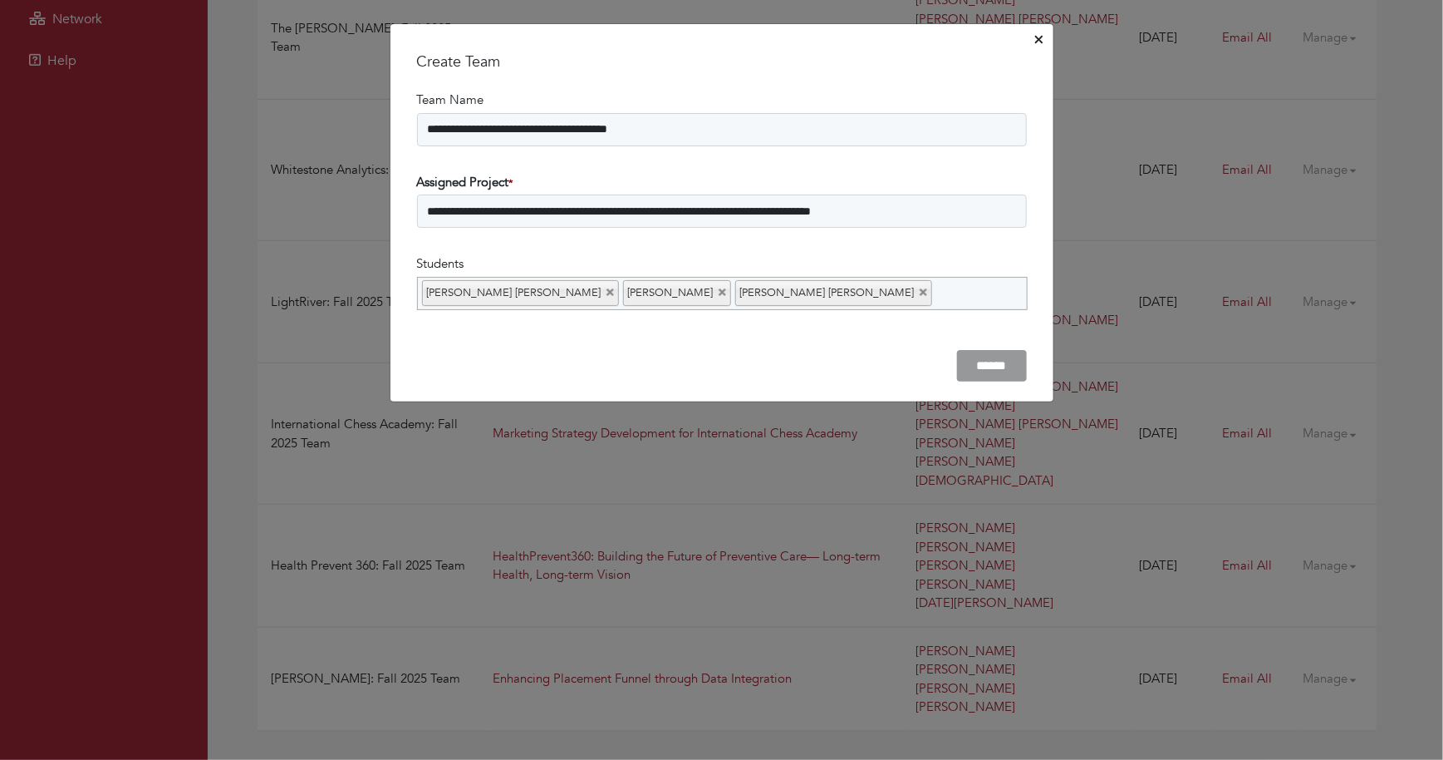
click at [1011, 287] on ul "[PERSON_NAME] [PERSON_NAME] Sri Ganesh [PERSON_NAME] [PERSON_NAME] Anshkumar [P…" at bounding box center [722, 293] width 611 height 33
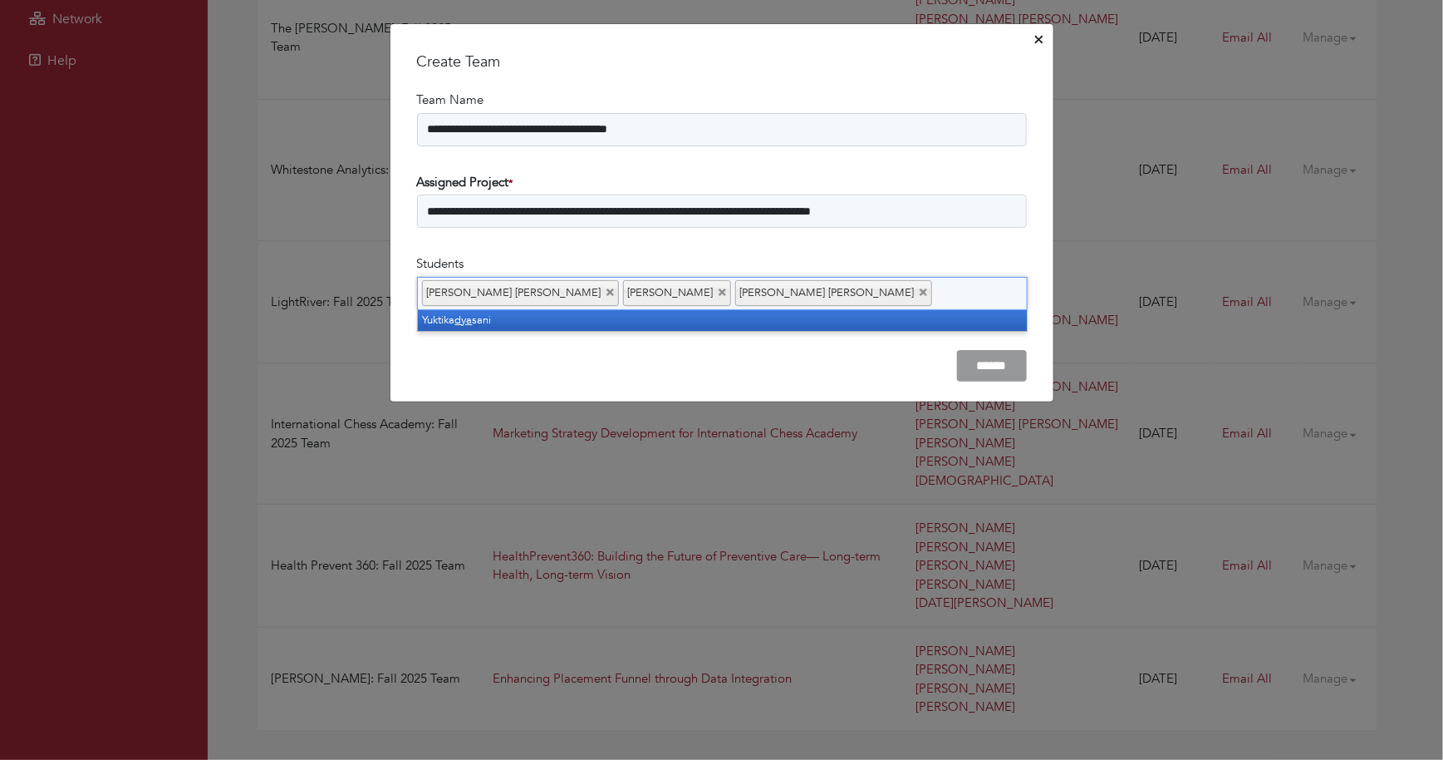
type input "***"
click at [577, 317] on li "Yuktika dya sani" at bounding box center [722, 320] width 609 height 21
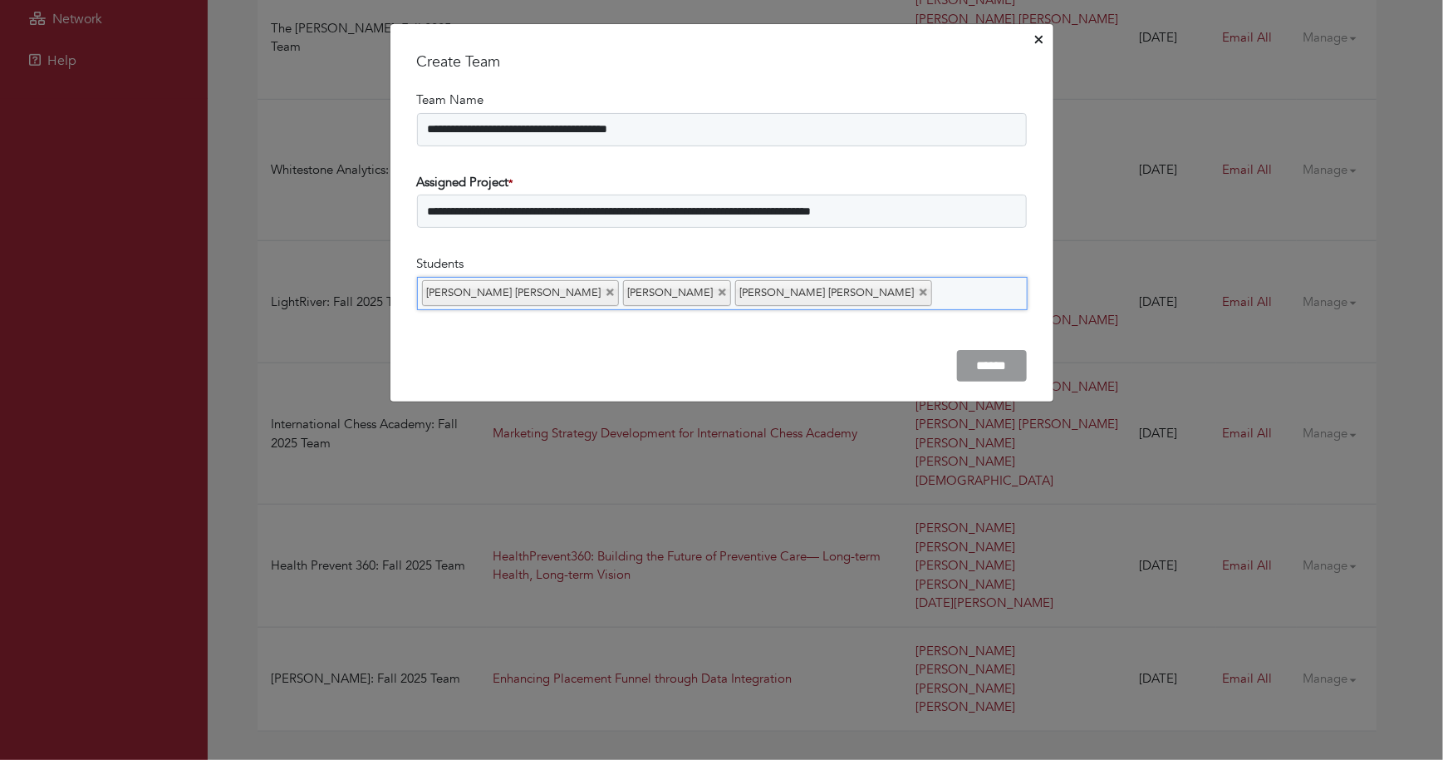
scroll to position [30, 0]
click at [982, 360] on input "******" at bounding box center [992, 366] width 70 height 32
